Goal: Use online tool/utility: Utilize a website feature to perform a specific function

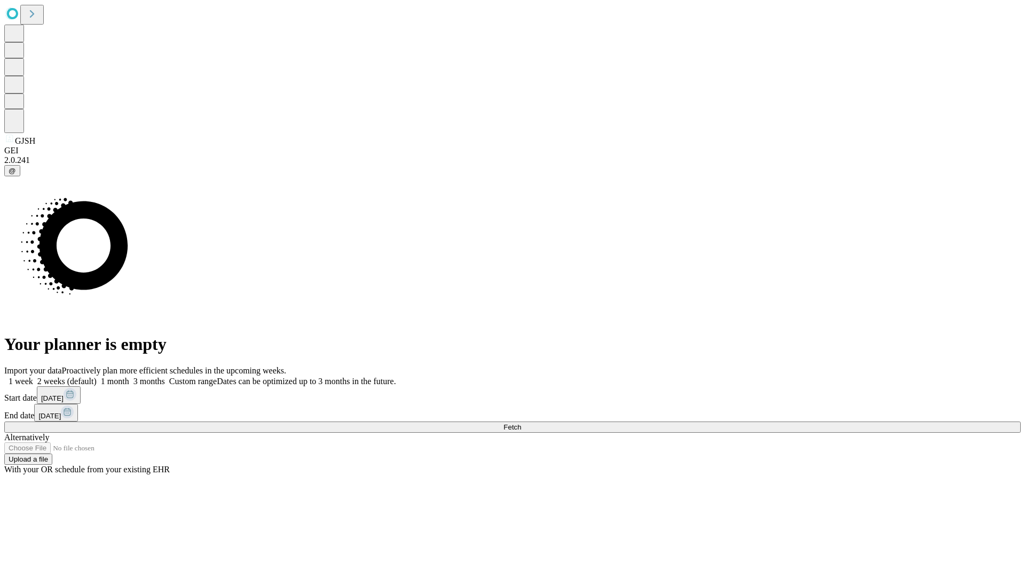
click at [521, 423] on span "Fetch" at bounding box center [512, 427] width 18 height 8
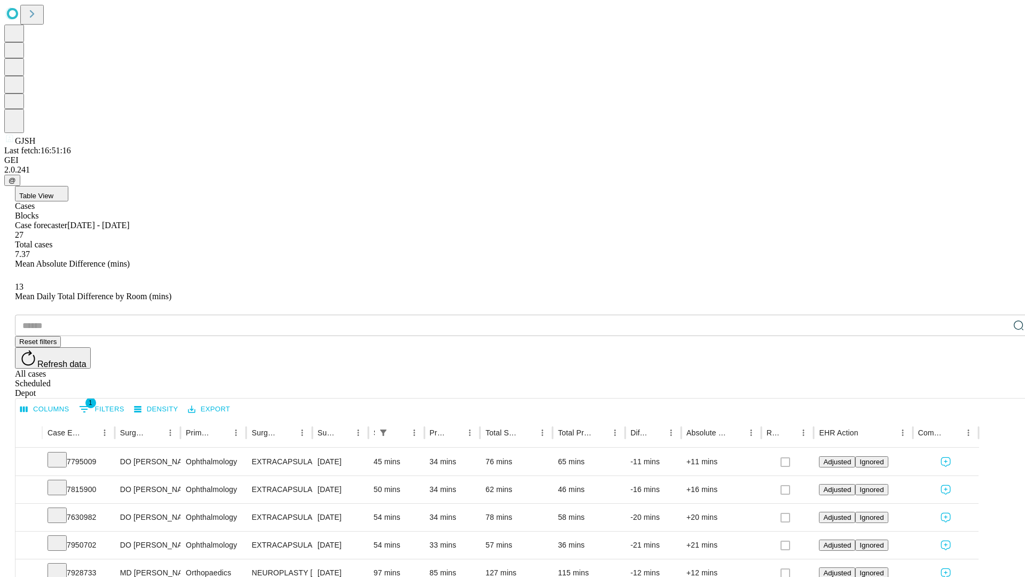
click at [53, 192] on span "Table View" at bounding box center [36, 196] width 34 height 8
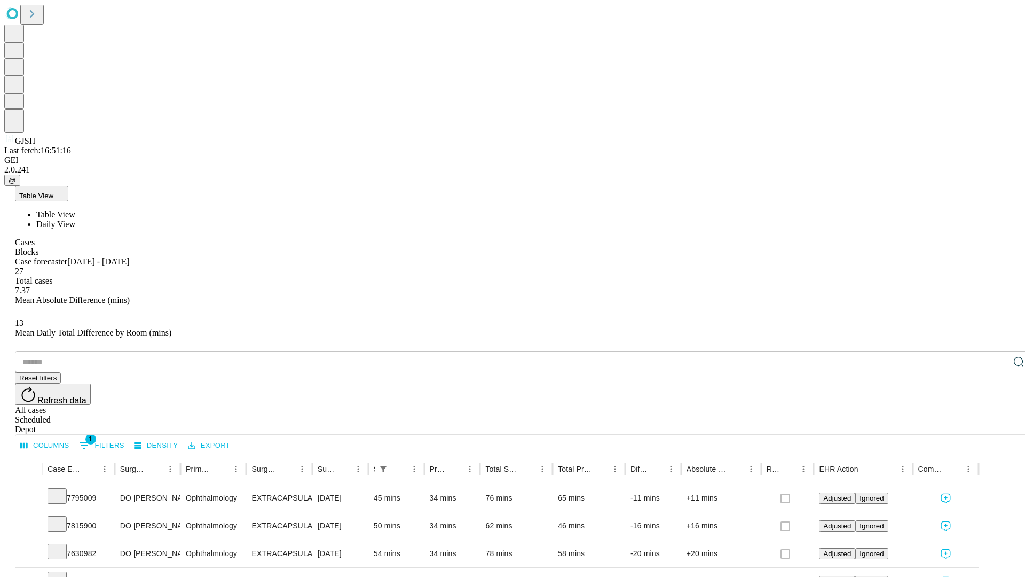
click at [75, 219] on span "Daily View" at bounding box center [55, 223] width 39 height 9
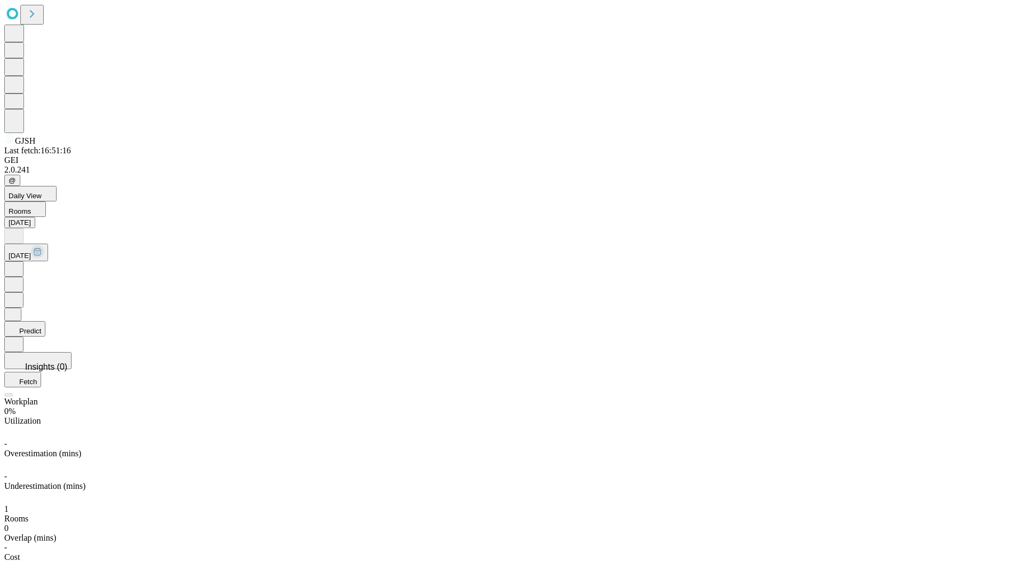
click at [45, 321] on button "Predict" at bounding box center [24, 328] width 41 height 15
